Goal: Task Accomplishment & Management: Manage account settings

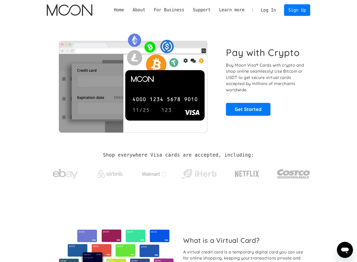
click at [272, 9] on link "Log In" at bounding box center [269, 10] width 24 height 11
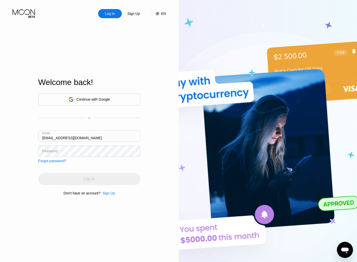
type input "[EMAIL_ADDRESS][DOMAIN_NAME]"
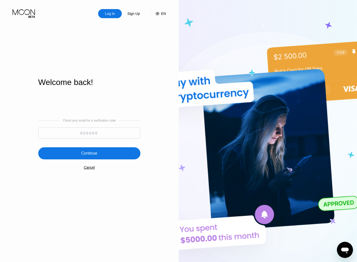
click at [103, 133] on input at bounding box center [89, 132] width 102 height 11
paste input "529822"
type input "529822"
click at [88, 153] on div "Continue" at bounding box center [89, 153] width 16 height 5
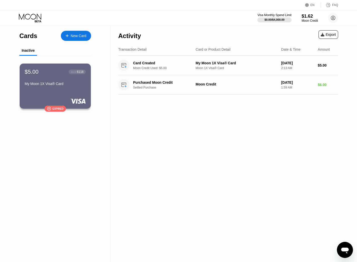
click at [77, 34] on div "New Card" at bounding box center [79, 36] width 16 height 4
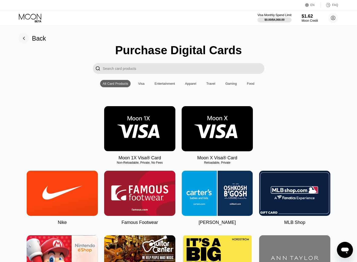
click at [142, 84] on div "Visa" at bounding box center [141, 84] width 6 height 4
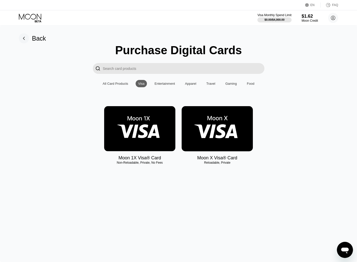
click at [153, 128] on img at bounding box center [139, 128] width 71 height 45
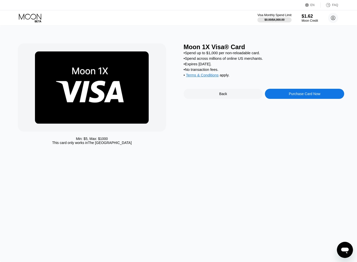
click at [202, 76] on span "Terms & Conditions" at bounding box center [202, 75] width 33 height 4
click at [226, 96] on div "Back" at bounding box center [223, 94] width 8 height 4
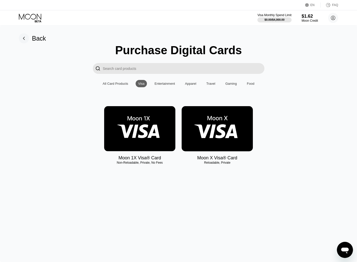
click at [18, 41] on div "Back Purchase Digital Cards  All Card Products Visa Entertainment Apparel Trav…" at bounding box center [178, 144] width 357 height 236
click at [20, 40] on rect at bounding box center [24, 38] width 10 height 10
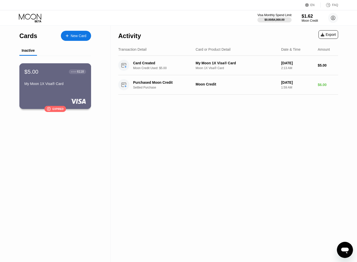
click at [56, 97] on div "$5.00 ● ● ● ● 6118 My Moon 1X Visa® Card  Expired" at bounding box center [55, 86] width 72 height 46
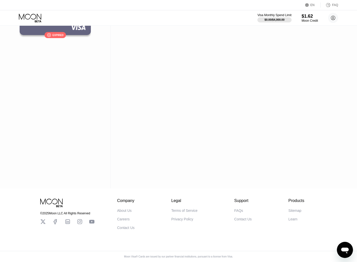
scroll to position [75, 0]
click at [237, 209] on div "FAQs" at bounding box center [238, 210] width 9 height 4
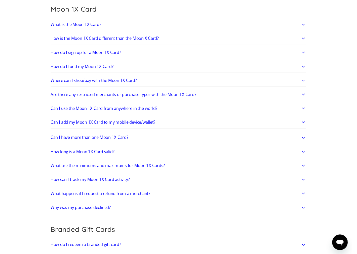
scroll to position [89, 0]
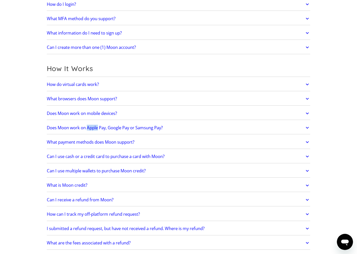
click at [177, 127] on link "Does Moon work on Apple Pay, Google Pay or Samsung Pay?" at bounding box center [179, 127] width 264 height 11
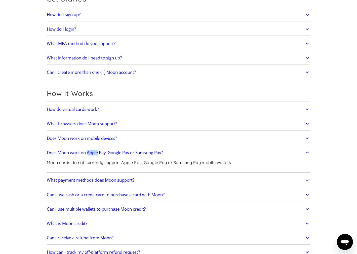
scroll to position [53, 0]
